Goal: Book appointment/travel/reservation

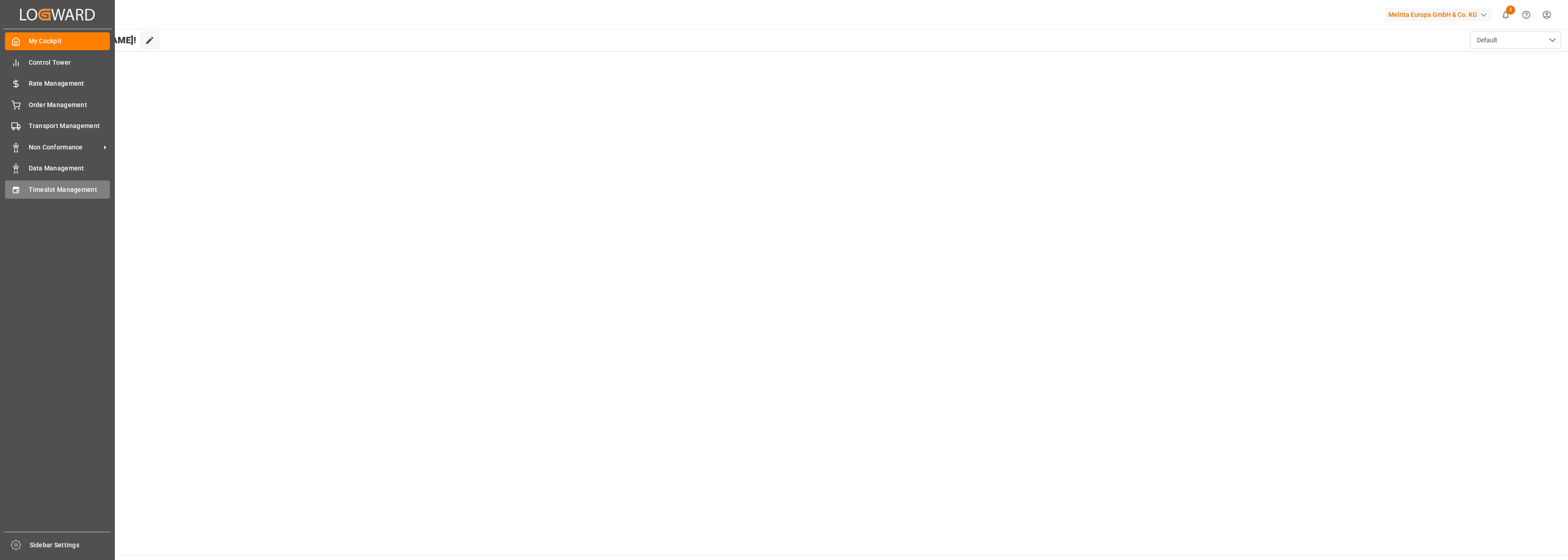
click at [39, 192] on span "Timeslot Management" at bounding box center [69, 190] width 82 height 10
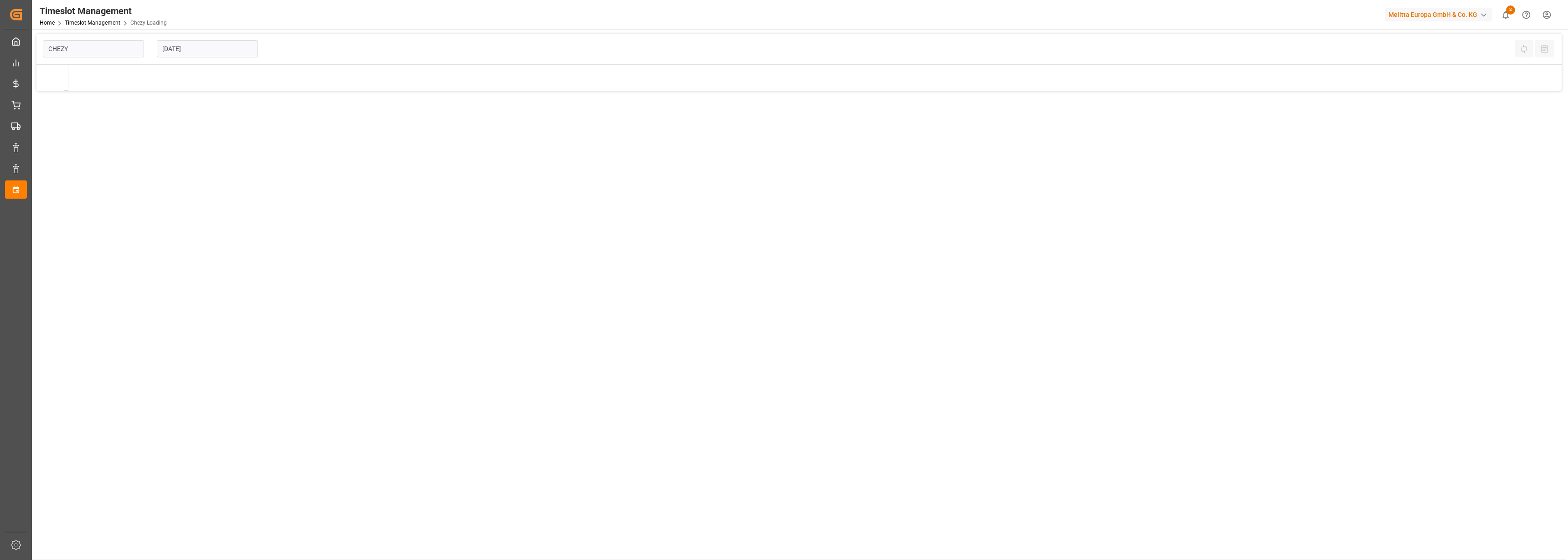
type input "Chezy Loading"
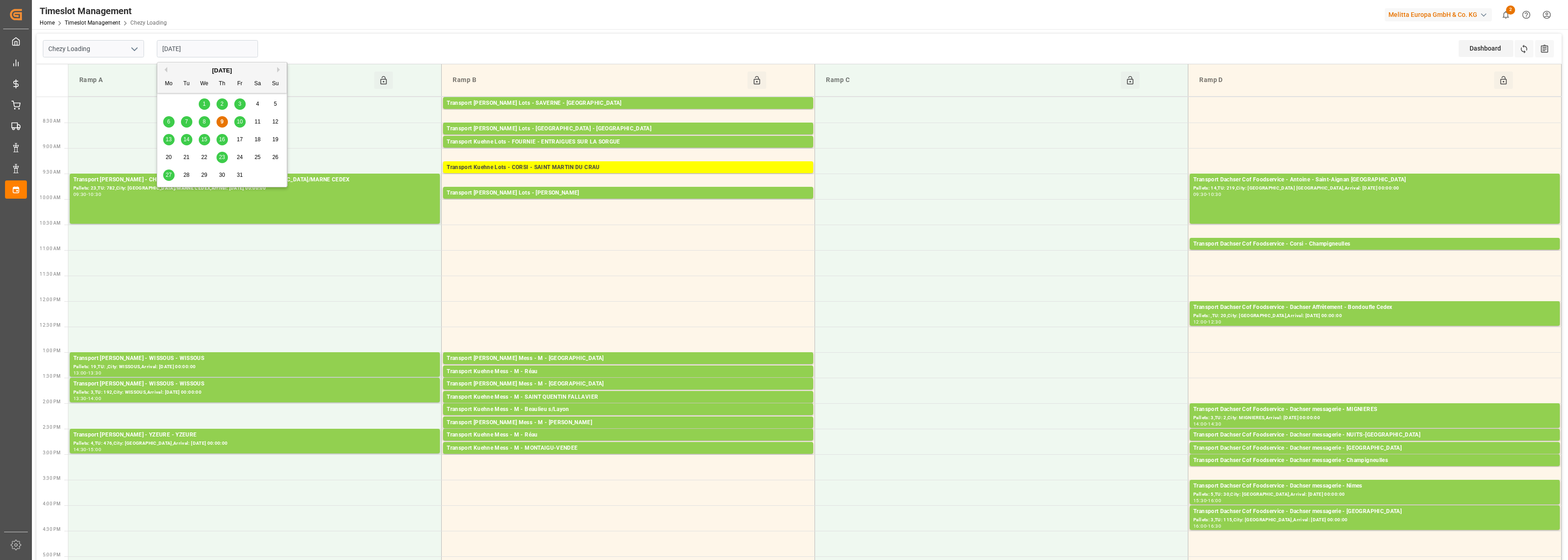
click at [195, 52] on input "[DATE]" at bounding box center [208, 49] width 101 height 17
click at [239, 122] on span "10" at bounding box center [240, 122] width 6 height 6
type input "[DATE]"
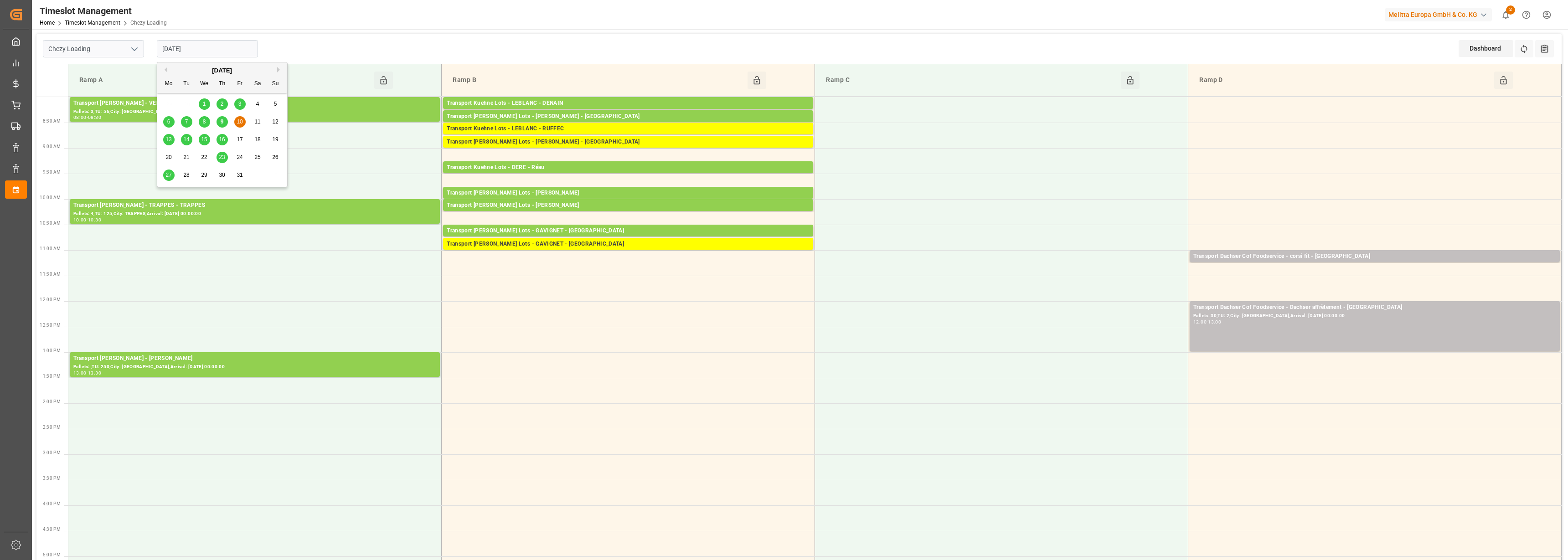
click at [174, 49] on input "[DATE]" at bounding box center [208, 49] width 101 height 17
click at [138, 52] on icon "open menu" at bounding box center [135, 49] width 11 height 11
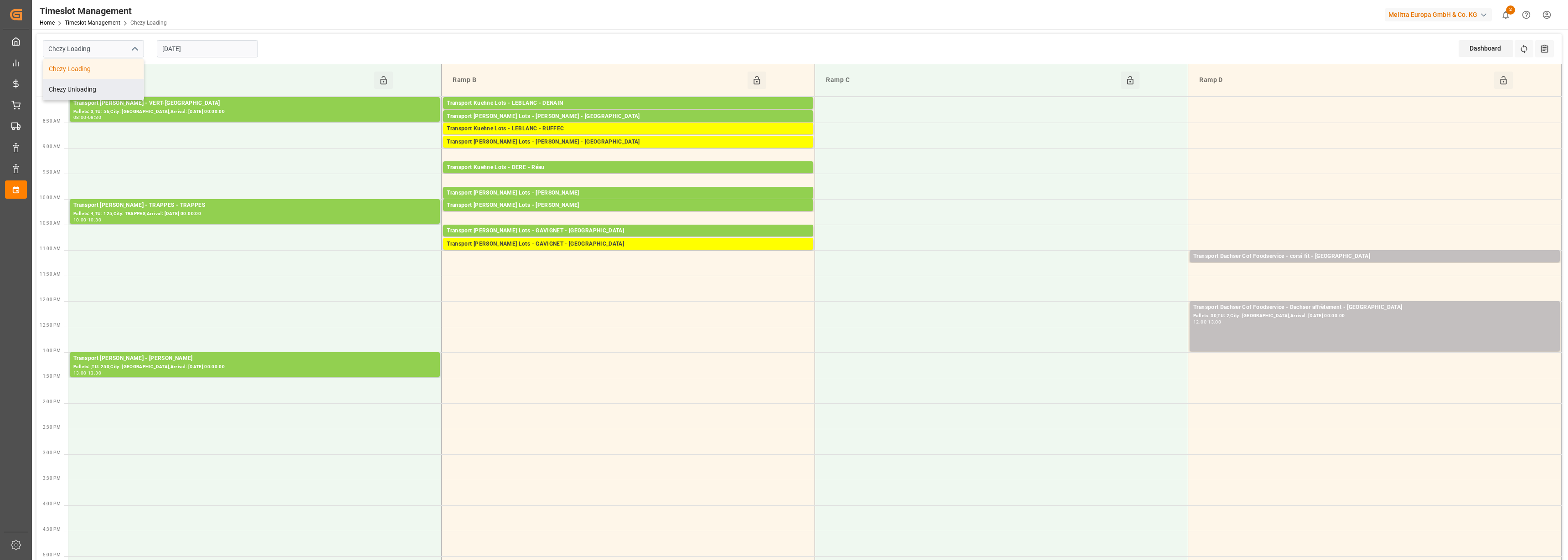
click at [86, 92] on div "Chezy Unloading" at bounding box center [93, 89] width 100 height 21
type input "Chezy Unloading"
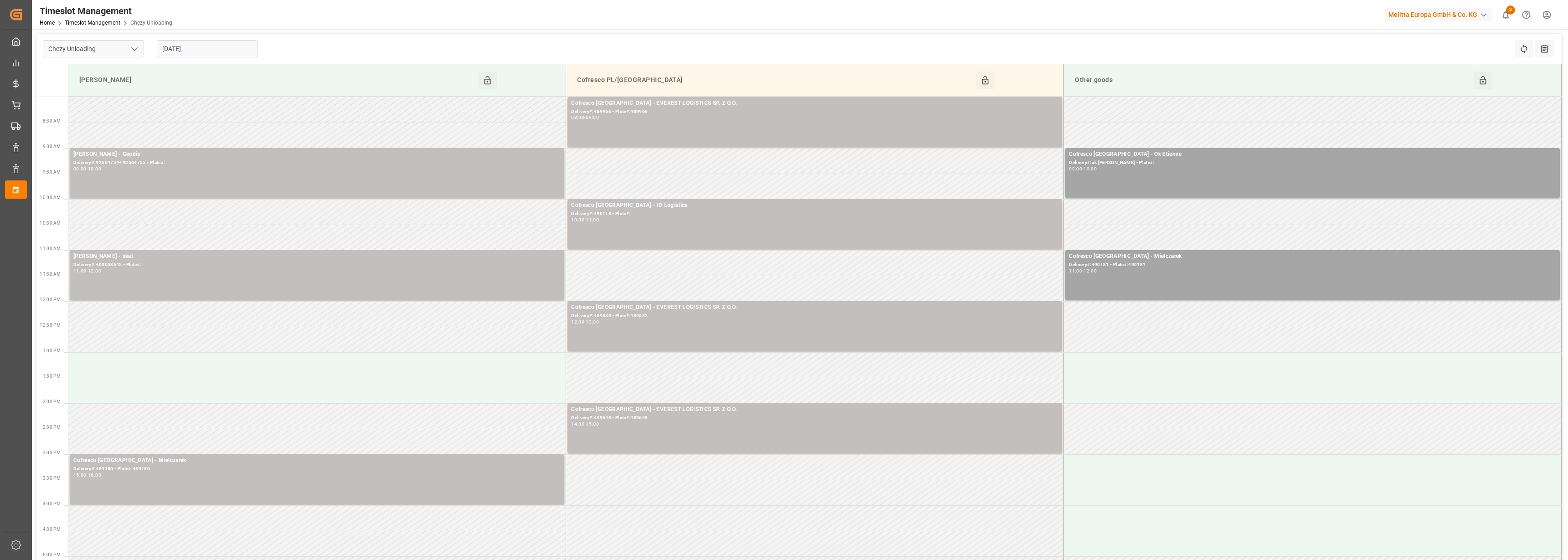
click at [196, 49] on input "[DATE]" at bounding box center [208, 49] width 101 height 17
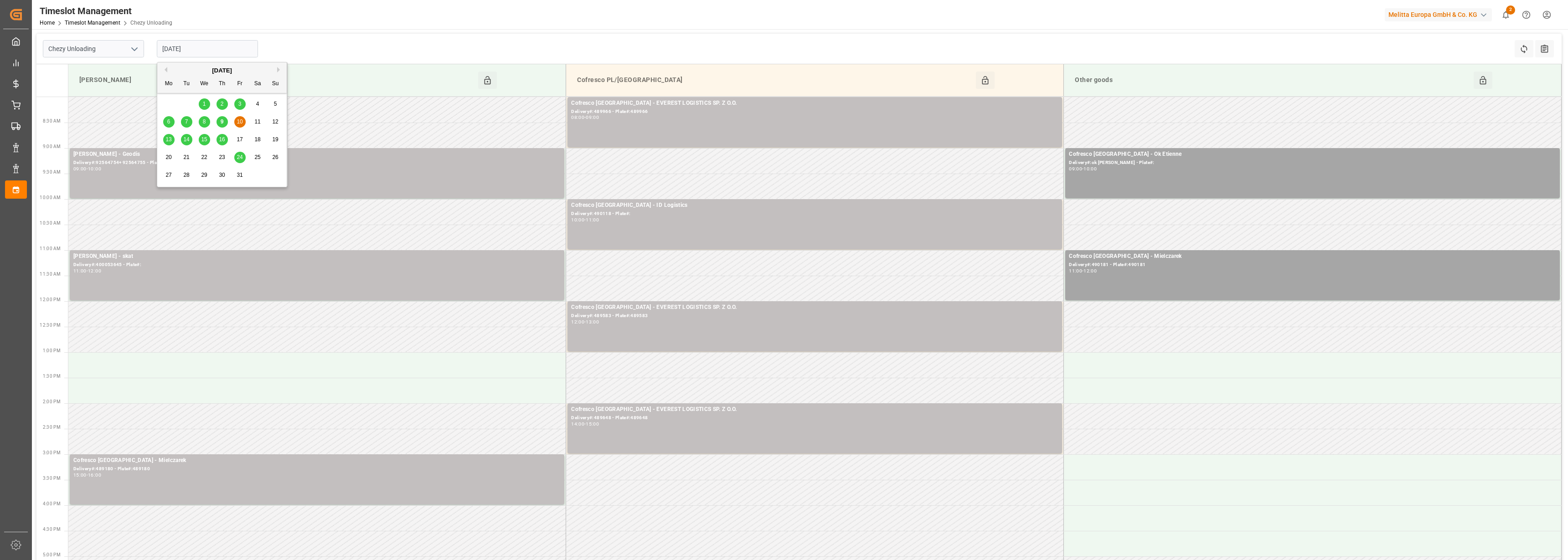
click at [222, 121] on span "9" at bounding box center [222, 122] width 3 height 6
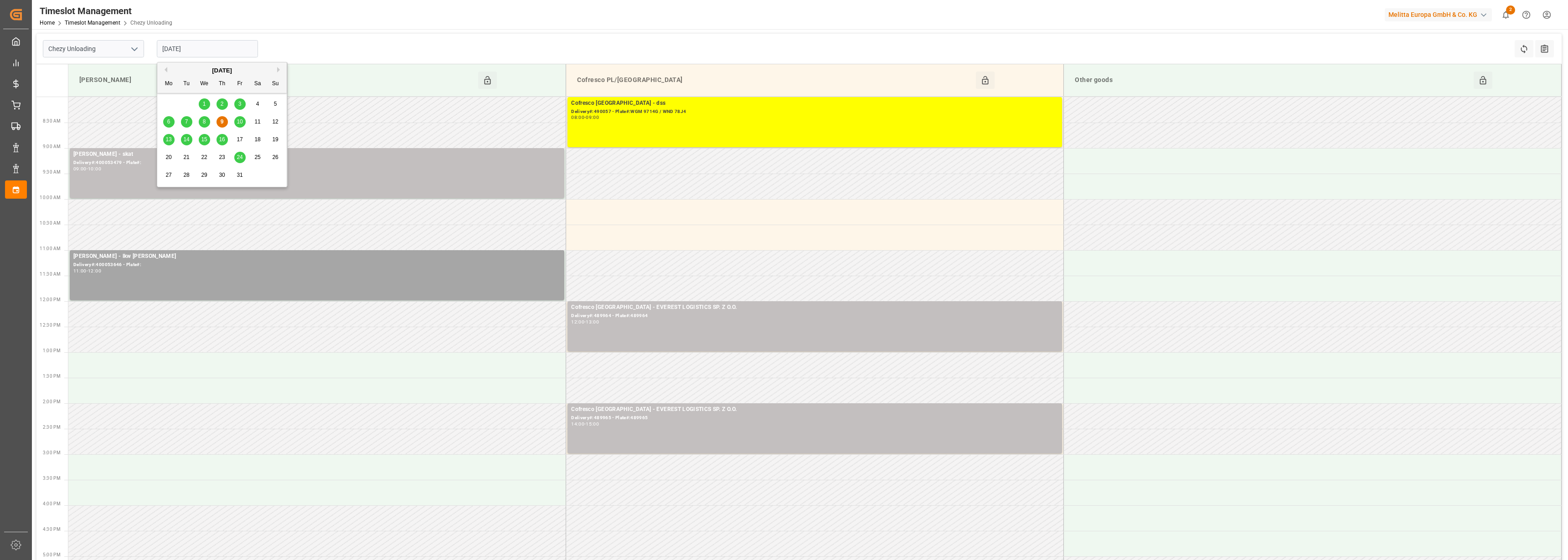
click at [186, 50] on input "[DATE]" at bounding box center [208, 49] width 101 height 17
click at [204, 122] on span "8" at bounding box center [204, 122] width 3 height 6
type input "[DATE]"
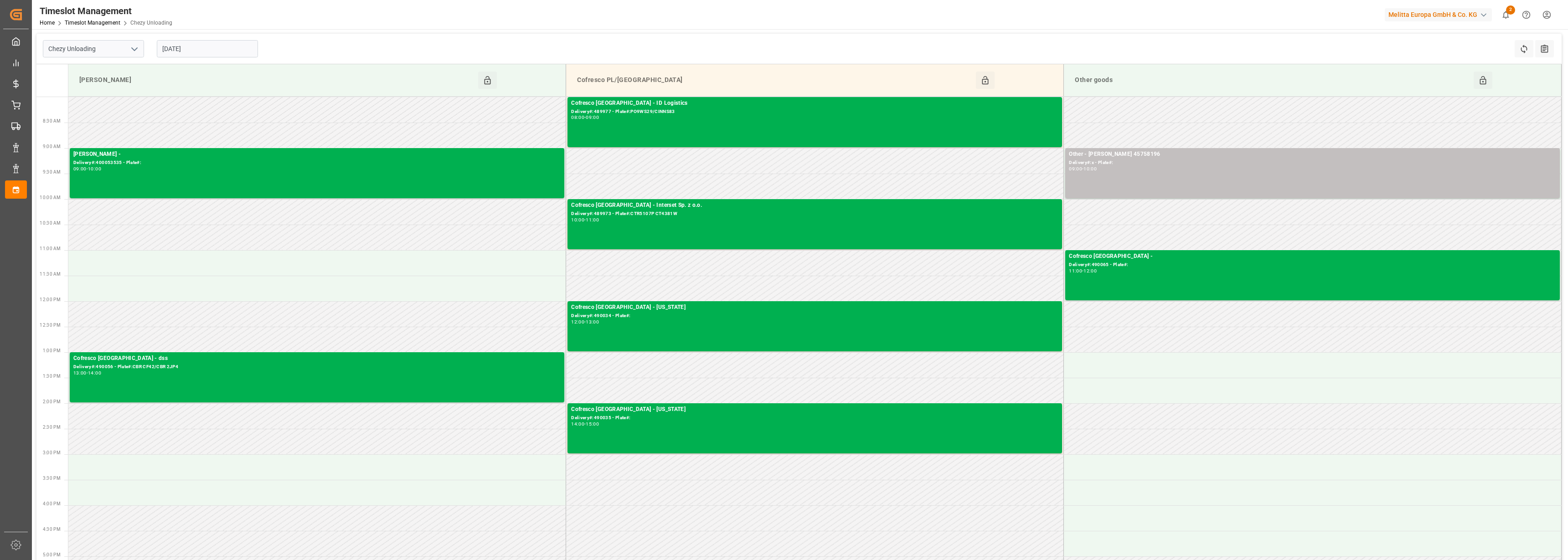
click at [133, 49] on polyline "open menu" at bounding box center [134, 49] width 5 height 2
click at [84, 70] on div "Chezy Loading" at bounding box center [93, 69] width 100 height 21
type input "Chezy Loading"
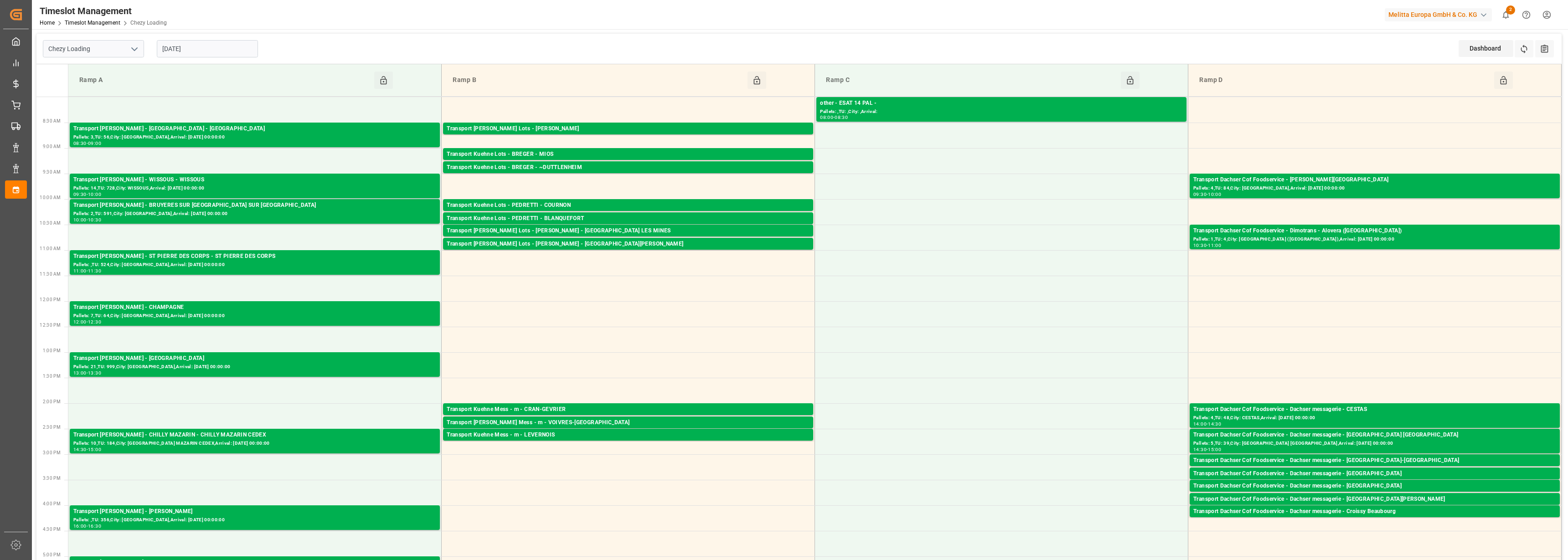
click at [208, 50] on input "[DATE]" at bounding box center [208, 49] width 101 height 17
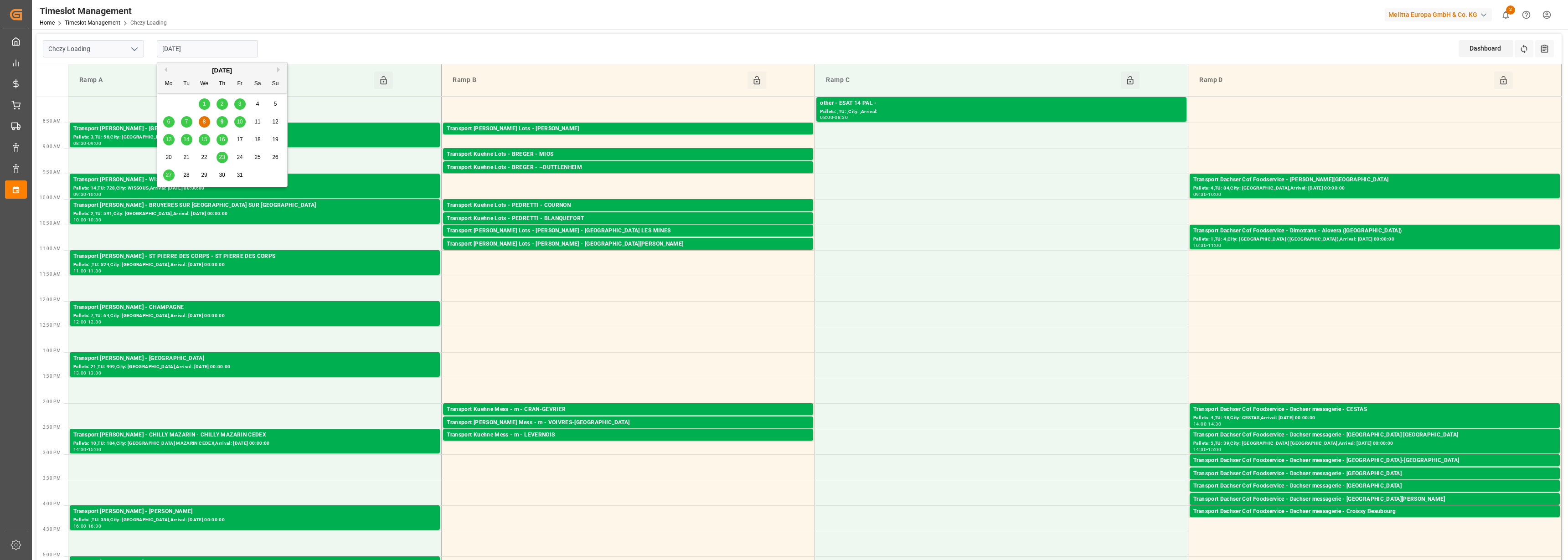
click at [223, 119] on span "9" at bounding box center [222, 122] width 3 height 6
type input "[DATE]"
